Goal: Communication & Community: Answer question/provide support

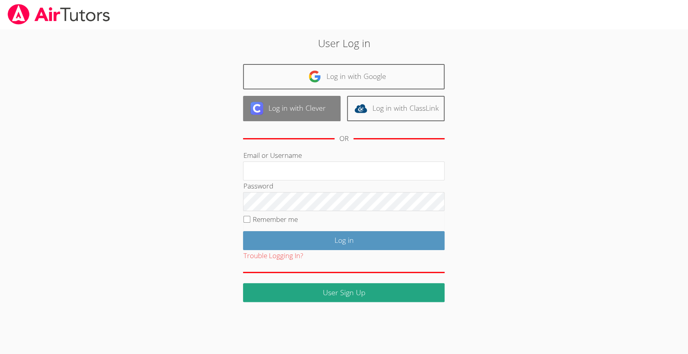
click at [326, 116] on link "Log in with Clever" at bounding box center [292, 108] width 98 height 25
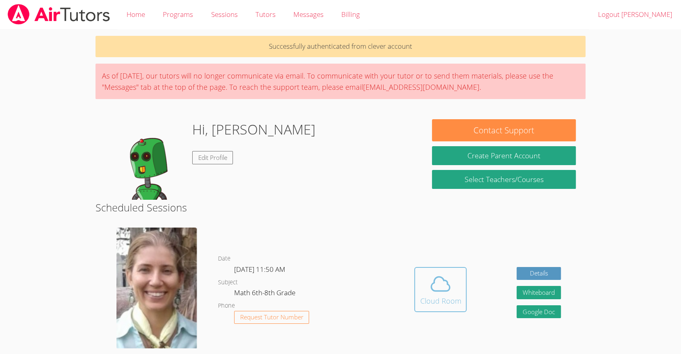
click at [421, 284] on span at bounding box center [440, 284] width 41 height 23
click at [543, 295] on button "Whiteboard" at bounding box center [539, 292] width 44 height 13
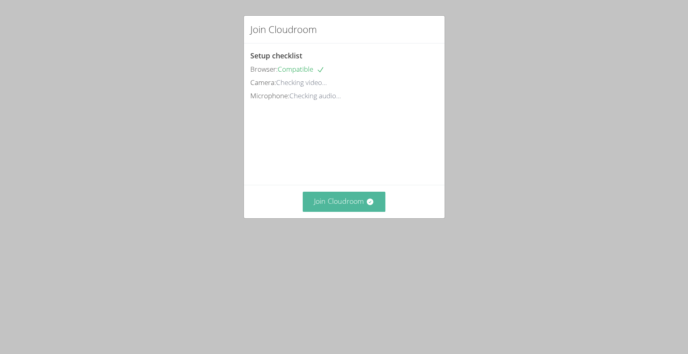
click at [357, 212] on button "Join Cloudroom" at bounding box center [344, 202] width 83 height 20
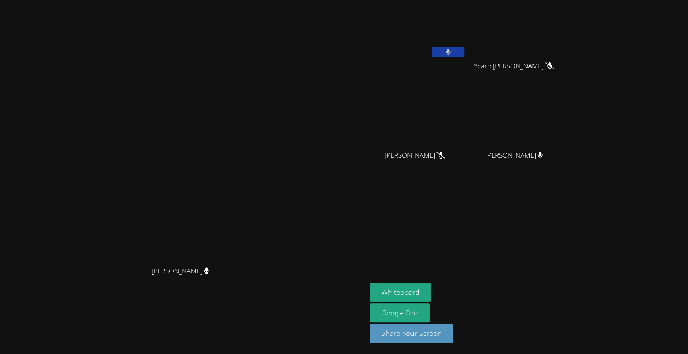
click at [464, 54] on button at bounding box center [448, 52] width 32 height 10
click at [466, 44] on video at bounding box center [418, 30] width 96 height 54
click at [464, 50] on button at bounding box center [448, 52] width 32 height 10
click at [464, 54] on button at bounding box center [448, 52] width 32 height 10
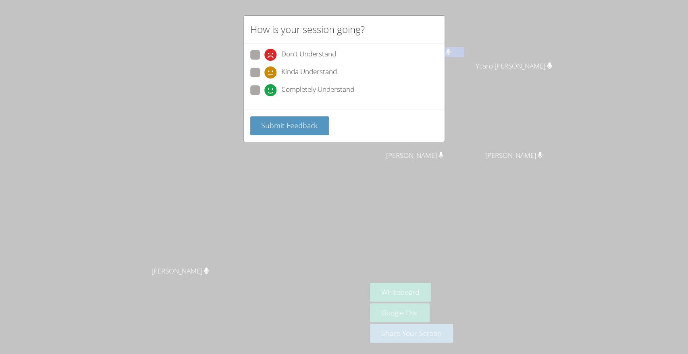
click at [264, 79] on span at bounding box center [264, 79] width 0 height 0
click at [264, 74] on input "Kinda Understand" at bounding box center [267, 71] width 7 height 7
radio input "true"
click at [276, 132] on button "Submit Feedback" at bounding box center [289, 125] width 79 height 19
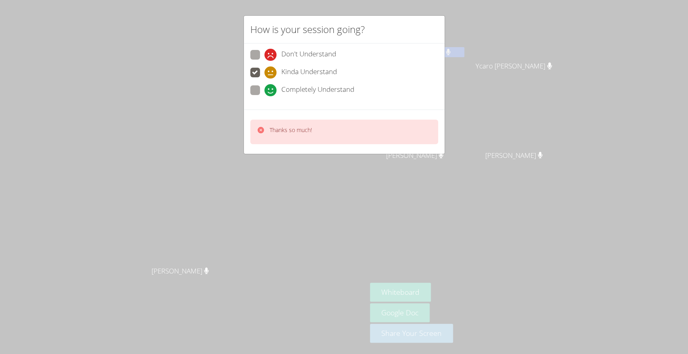
click at [516, 54] on div "How is your session going? Don't Understand Kinda Understand Completely Underst…" at bounding box center [344, 177] width 688 height 354
click at [506, 63] on div "How is your session going? Don't Understand Kinda Understand Completely Underst…" at bounding box center [344, 177] width 688 height 354
click at [507, 46] on div "How is your session going? Don't Understand Kinda Understand Completely Underst…" at bounding box center [344, 177] width 688 height 354
click at [524, 50] on div "How is your session going? Don't Understand Kinda Understand Completely Underst…" at bounding box center [344, 177] width 688 height 354
click at [530, 51] on div "How is your session going? Don't Understand Kinda Understand Completely Underst…" at bounding box center [344, 177] width 688 height 354
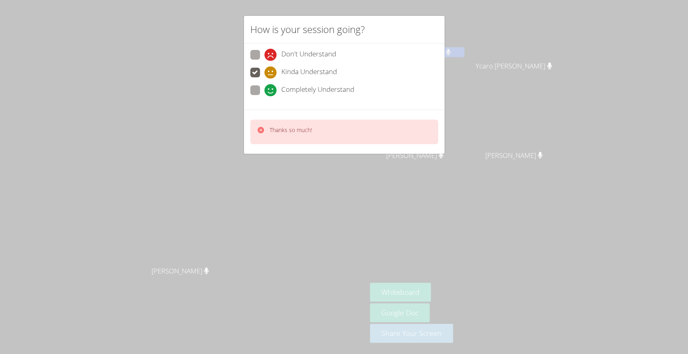
click at [532, 37] on div "How is your session going? Don't Understand Kinda Understand Completely Underst…" at bounding box center [344, 177] width 688 height 354
click at [528, 43] on div "How is your session going? Don't Understand Kinda Understand Completely Underst…" at bounding box center [344, 177] width 688 height 354
click at [530, 44] on div "How is your session going? Don't Understand Kinda Understand Completely Underst…" at bounding box center [344, 177] width 688 height 354
click at [532, 52] on div "How is your session going? Don't Understand Kinda Understand Completely Underst…" at bounding box center [344, 177] width 688 height 354
click at [530, 54] on div "How is your session going? Don't Understand Kinda Understand Completely Underst…" at bounding box center [344, 177] width 688 height 354
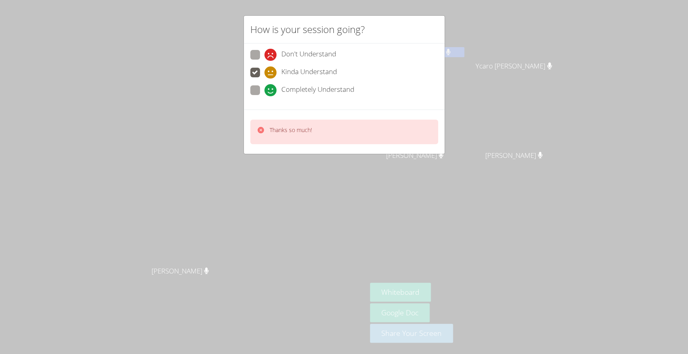
click at [521, 54] on div "How is your session going? Don't Understand Kinda Understand Completely Underst…" at bounding box center [344, 177] width 688 height 354
click at [512, 56] on div "How is your session going? Don't Understand Kinda Understand Completely Underst…" at bounding box center [344, 177] width 688 height 354
click at [466, 63] on div "Ana Gomes Silva" at bounding box center [418, 46] width 96 height 86
click at [466, 68] on div "Ana Gomes Silva" at bounding box center [418, 46] width 96 height 86
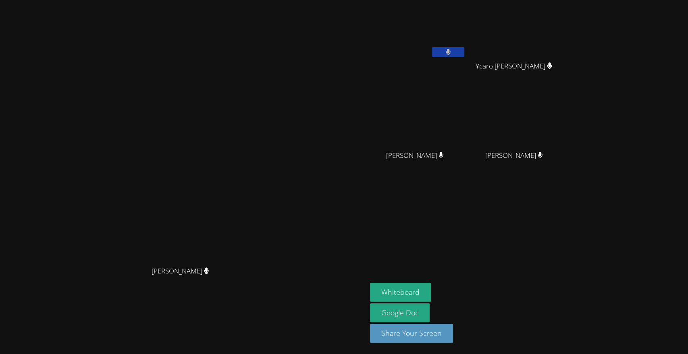
click at [451, 52] on icon at bounding box center [448, 52] width 5 height 7
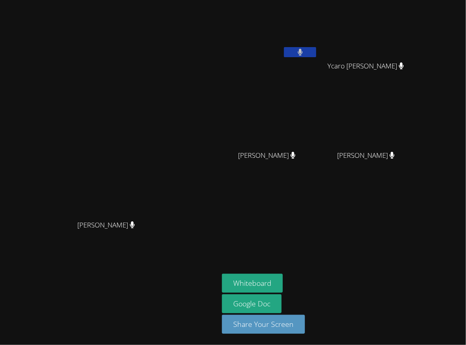
click at [316, 58] on div at bounding box center [300, 53] width 32 height 12
drag, startPoint x: 345, startPoint y: 54, endPoint x: 339, endPoint y: 46, distance: 10.6
click at [318, 46] on video at bounding box center [270, 30] width 96 height 54
click at [316, 52] on button at bounding box center [300, 52] width 32 height 10
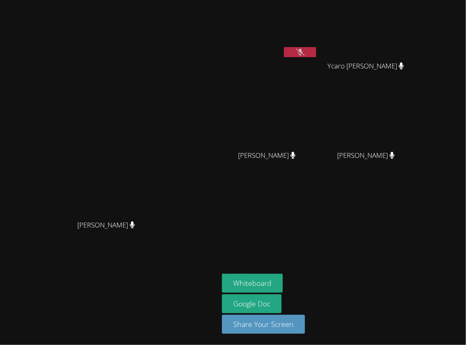
click at [316, 52] on button at bounding box center [300, 52] width 32 height 10
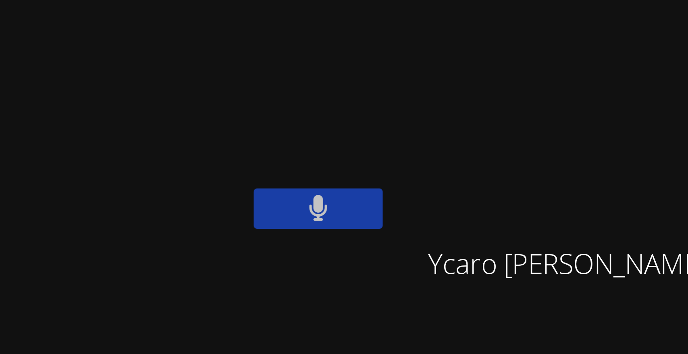
click at [451, 53] on icon at bounding box center [448, 52] width 5 height 7
